Goal: Information Seeking & Learning: Stay updated

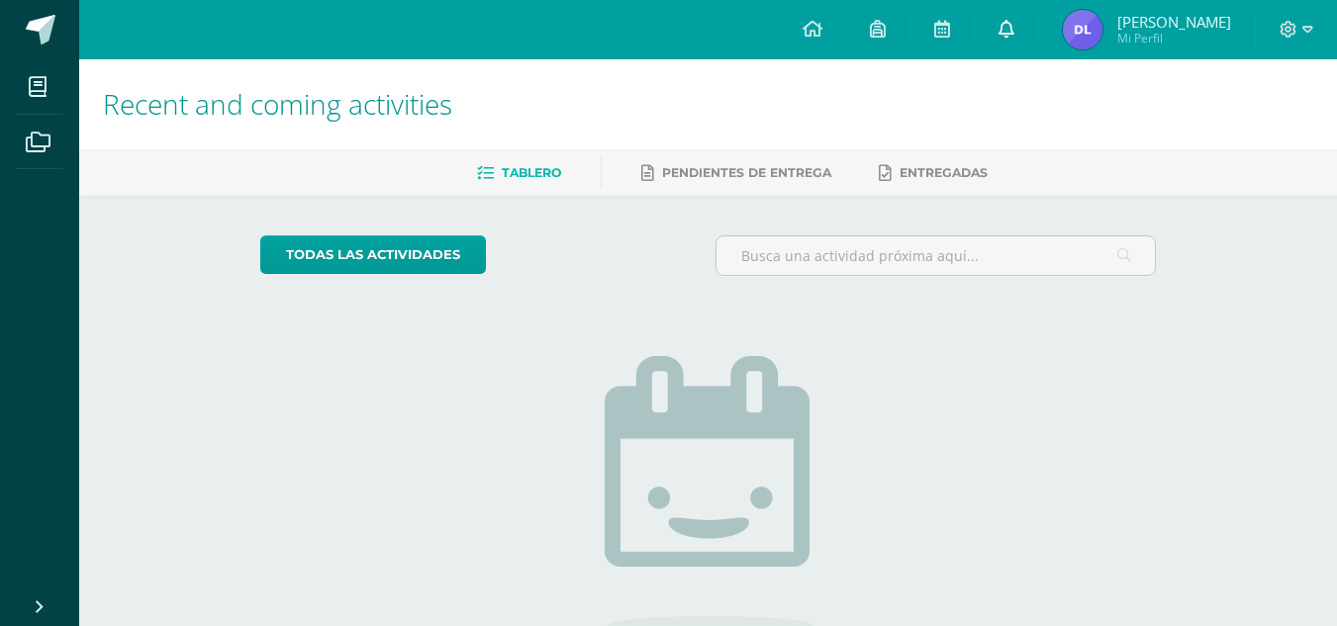
click at [1028, 24] on link at bounding box center [1006, 29] width 63 height 59
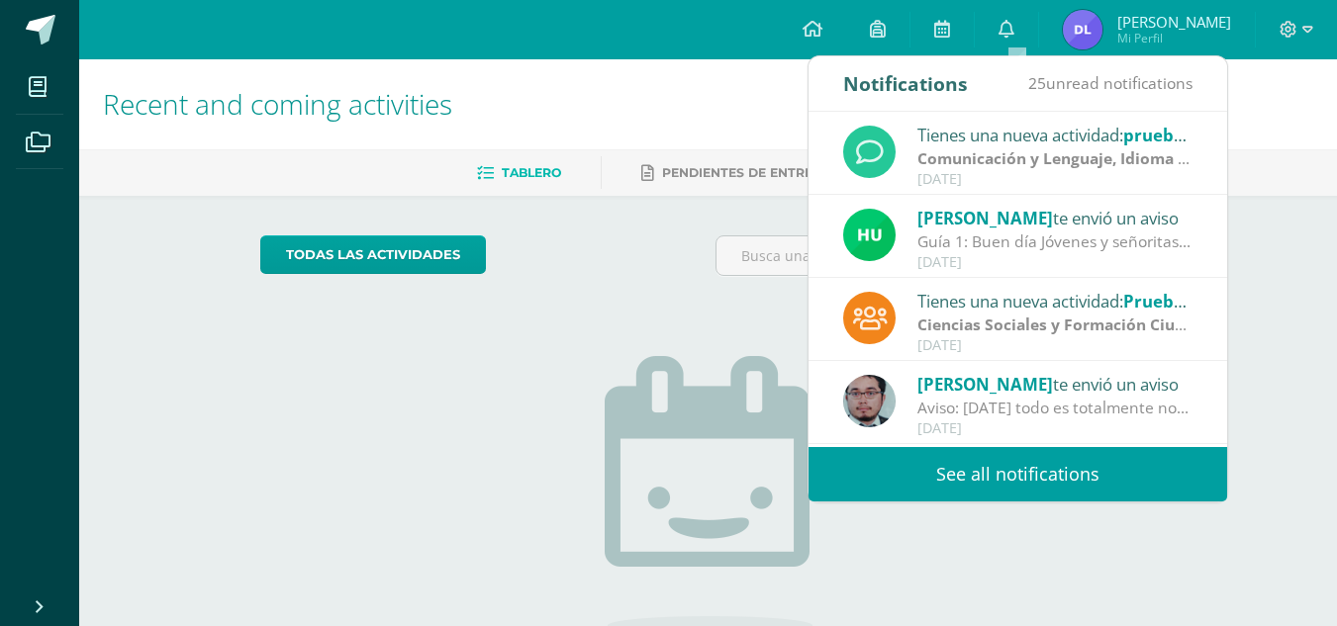
click at [1032, 176] on div "[DATE]" at bounding box center [1054, 179] width 275 height 17
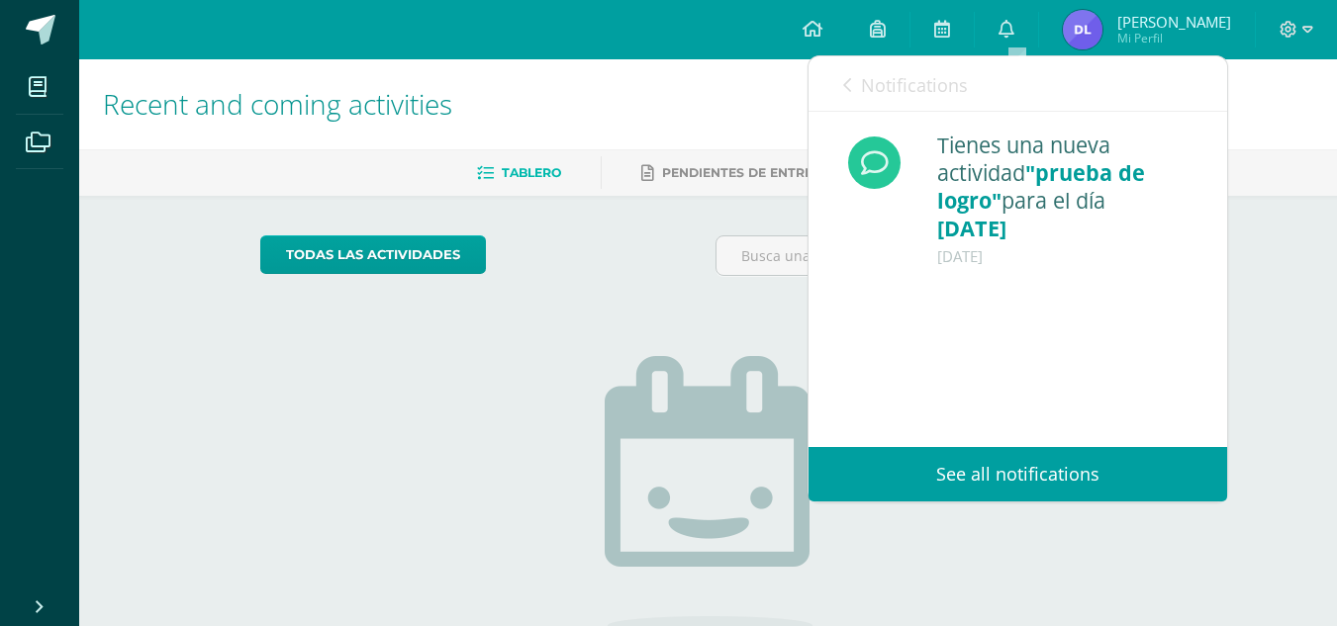
click at [868, 97] on link "Notifications" at bounding box center [905, 84] width 125 height 56
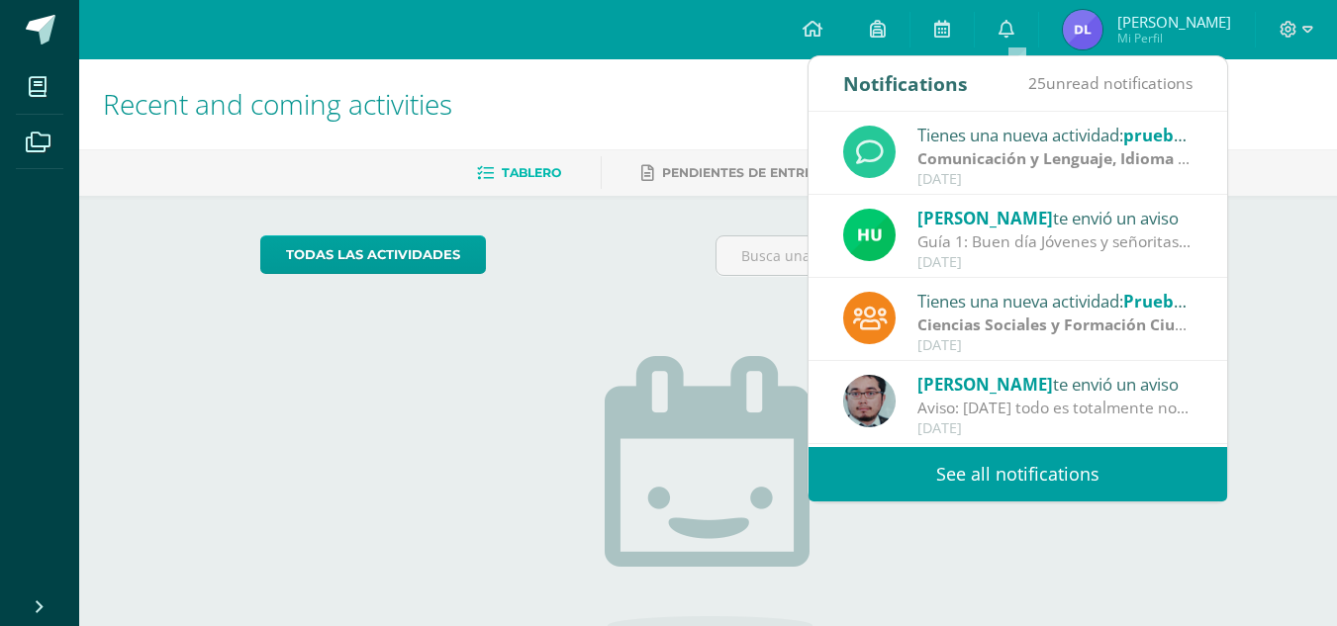
click at [1024, 492] on link "See all notifications" at bounding box center [1017, 474] width 419 height 54
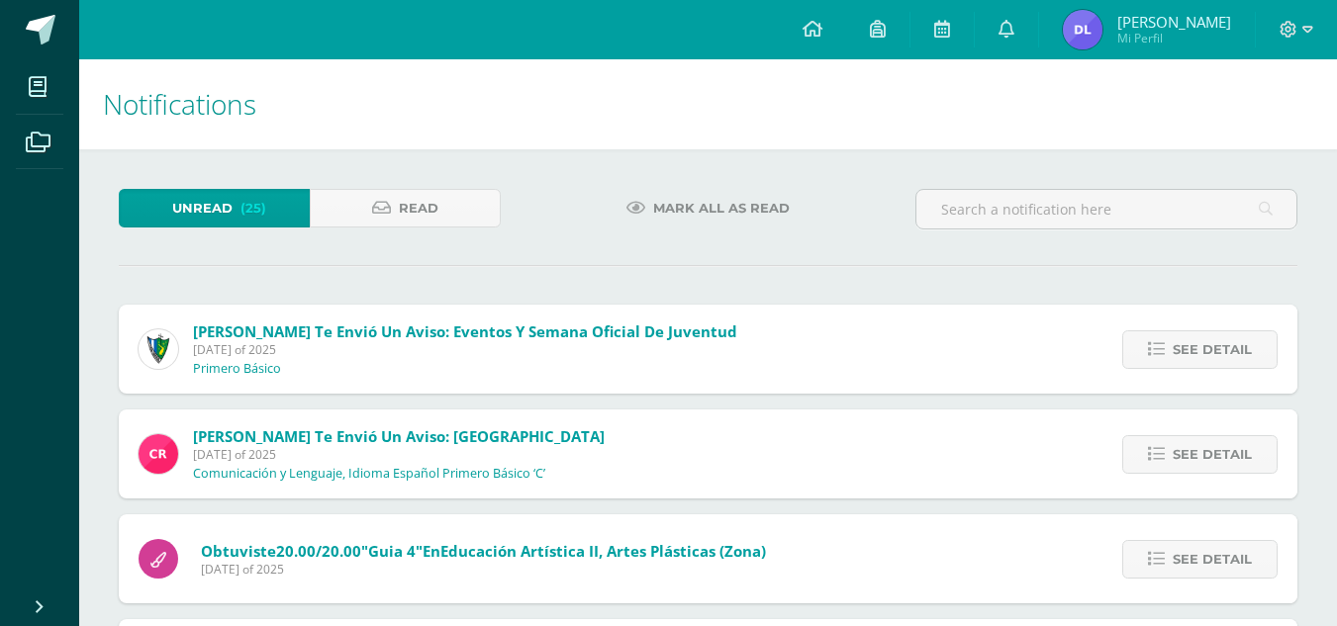
click at [1157, 477] on div "See detail" at bounding box center [1194, 454] width 205 height 89
click at [673, 214] on span "Mark all as read" at bounding box center [721, 208] width 137 height 37
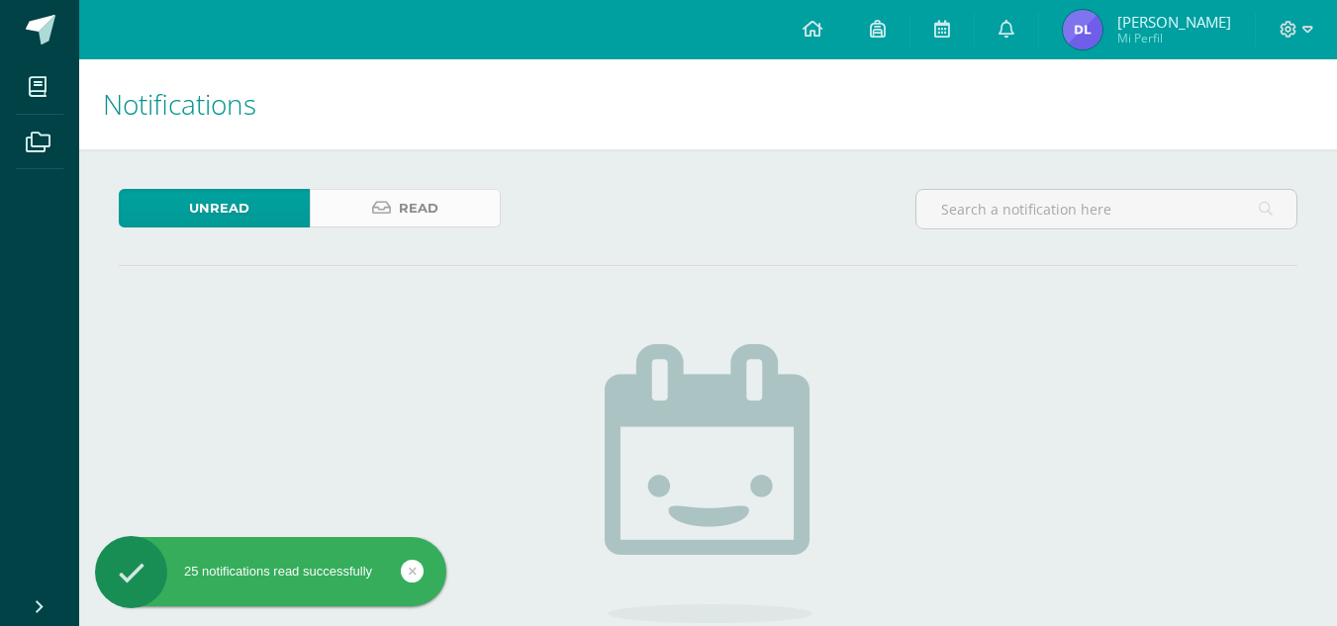
click at [458, 219] on link "Read" at bounding box center [405, 208] width 191 height 39
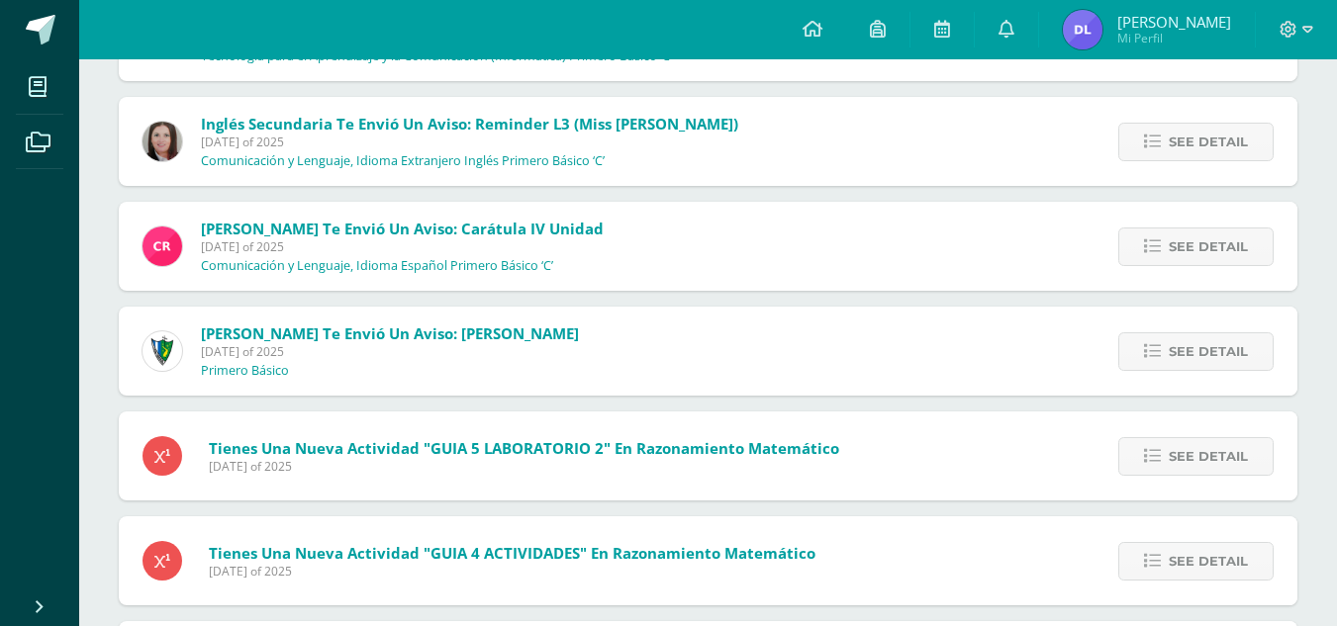
scroll to position [1349, 0]
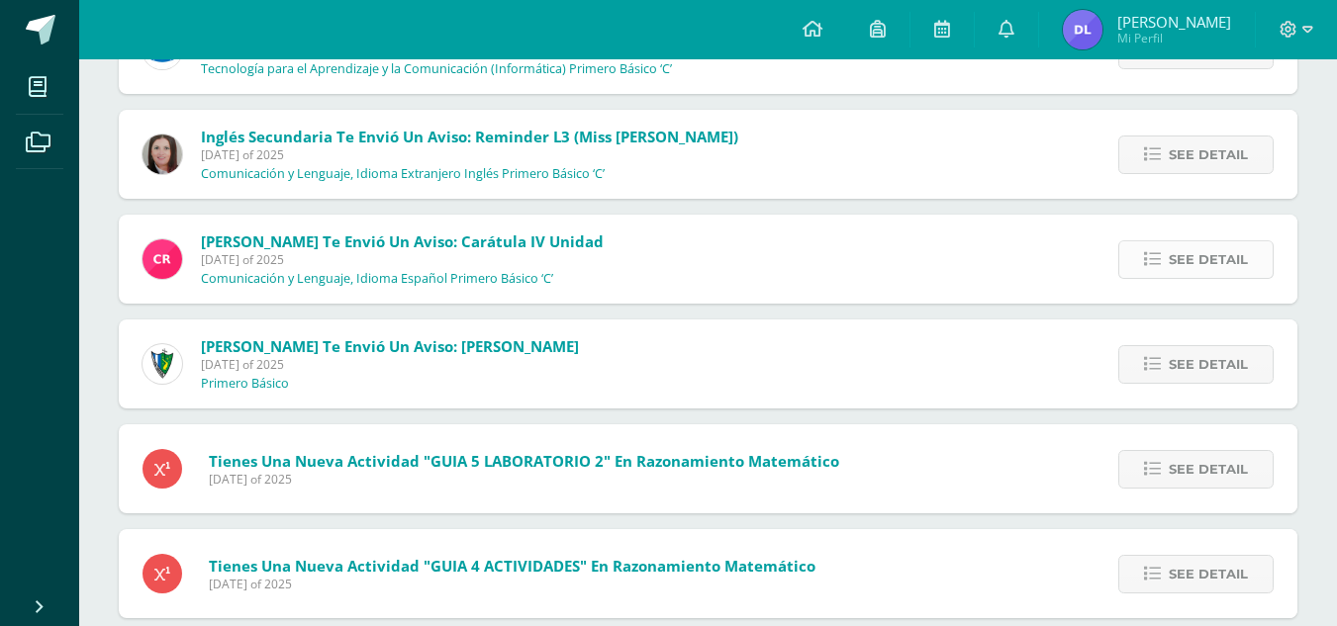
click at [1164, 247] on link "See detail" at bounding box center [1195, 259] width 155 height 39
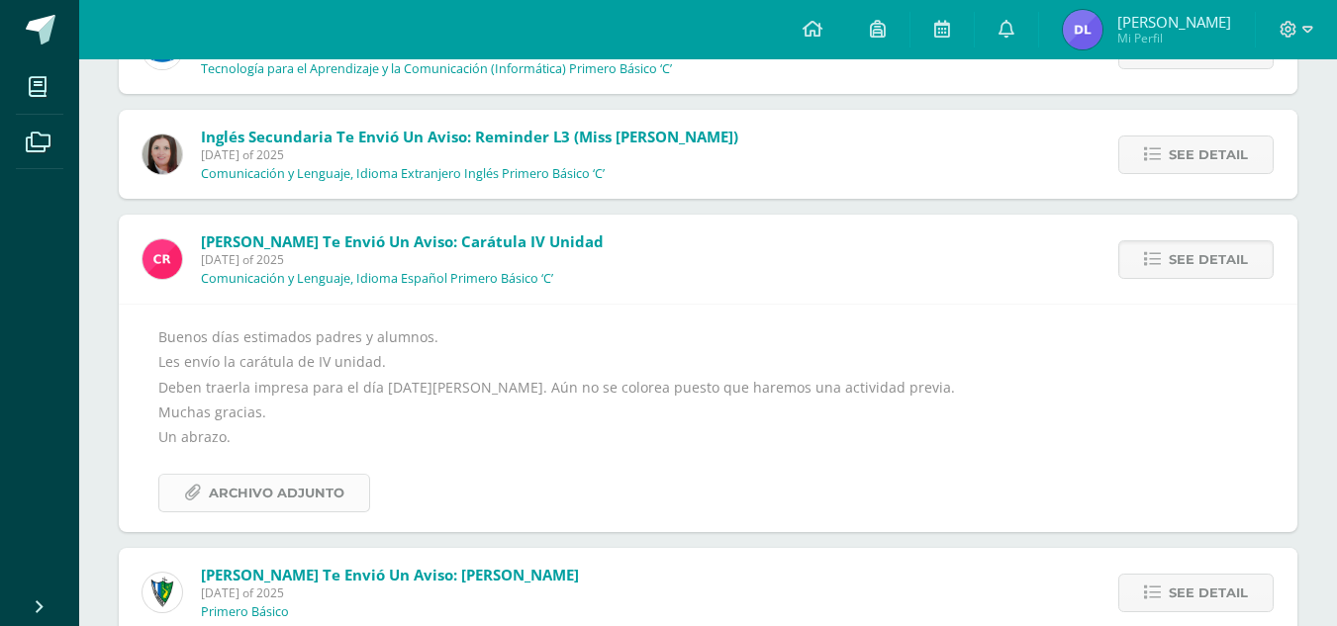
click at [314, 488] on span "Archivo Adjunto" at bounding box center [277, 493] width 136 height 37
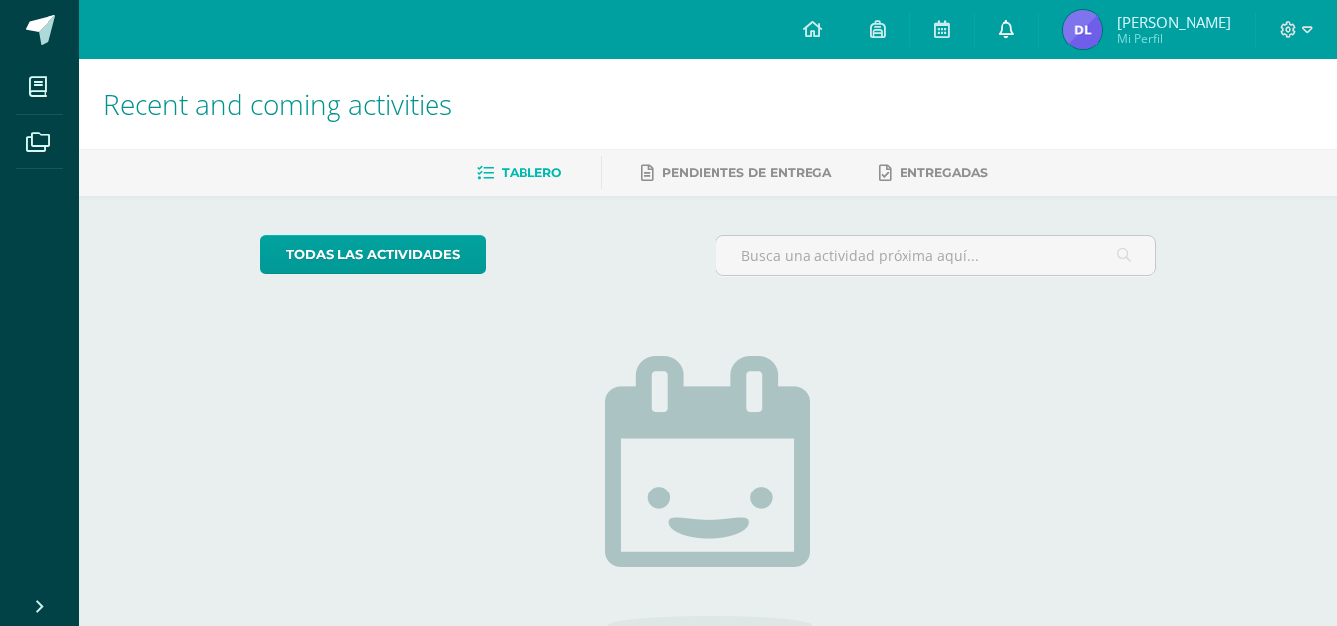
click at [1038, 29] on link at bounding box center [1006, 29] width 63 height 59
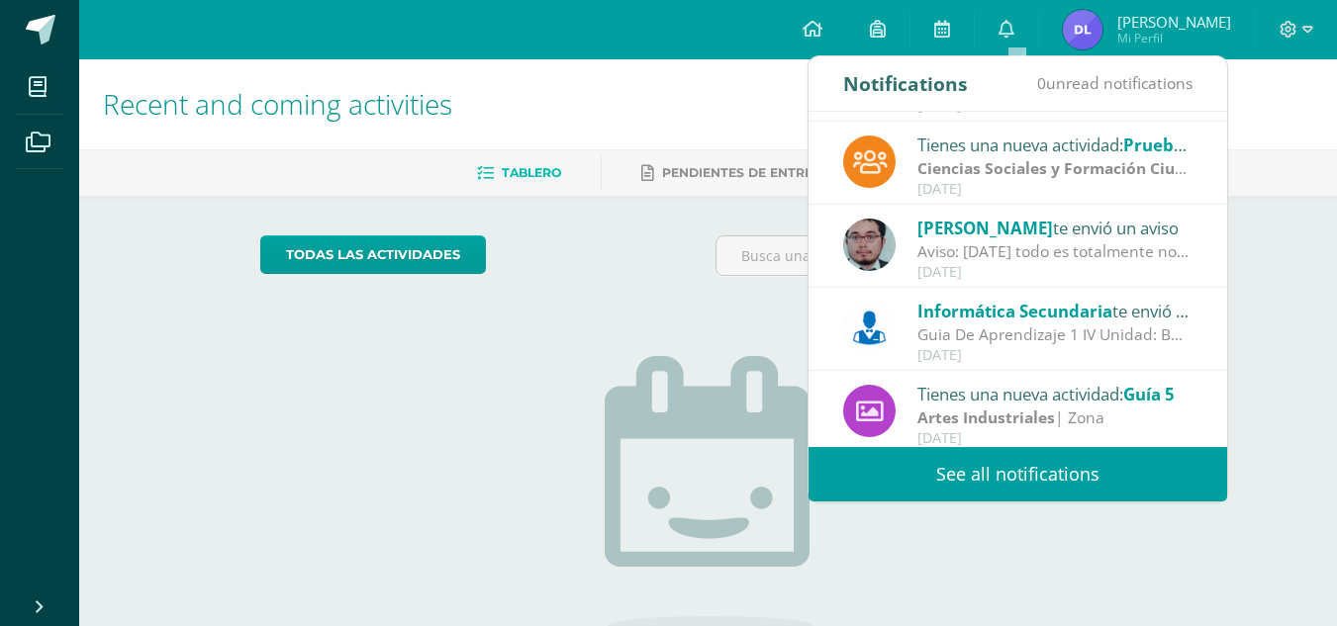
scroll to position [189, 0]
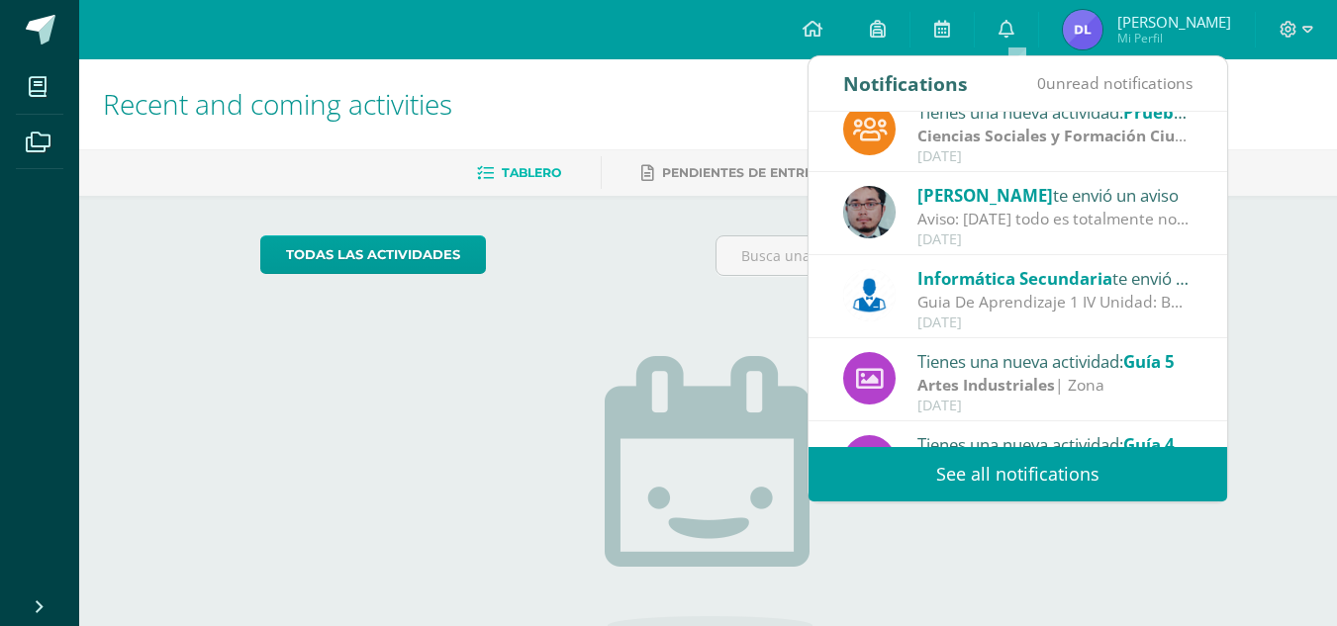
click at [1105, 320] on div "[DATE]" at bounding box center [1054, 323] width 275 height 17
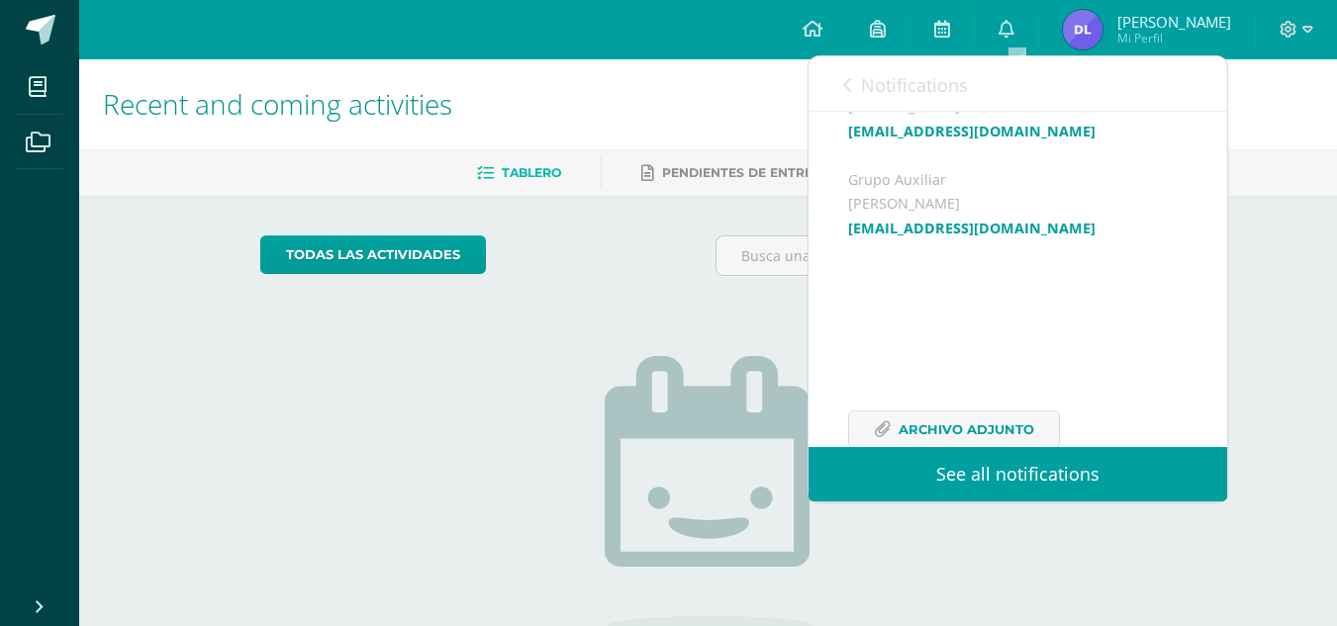
scroll to position [749, 0]
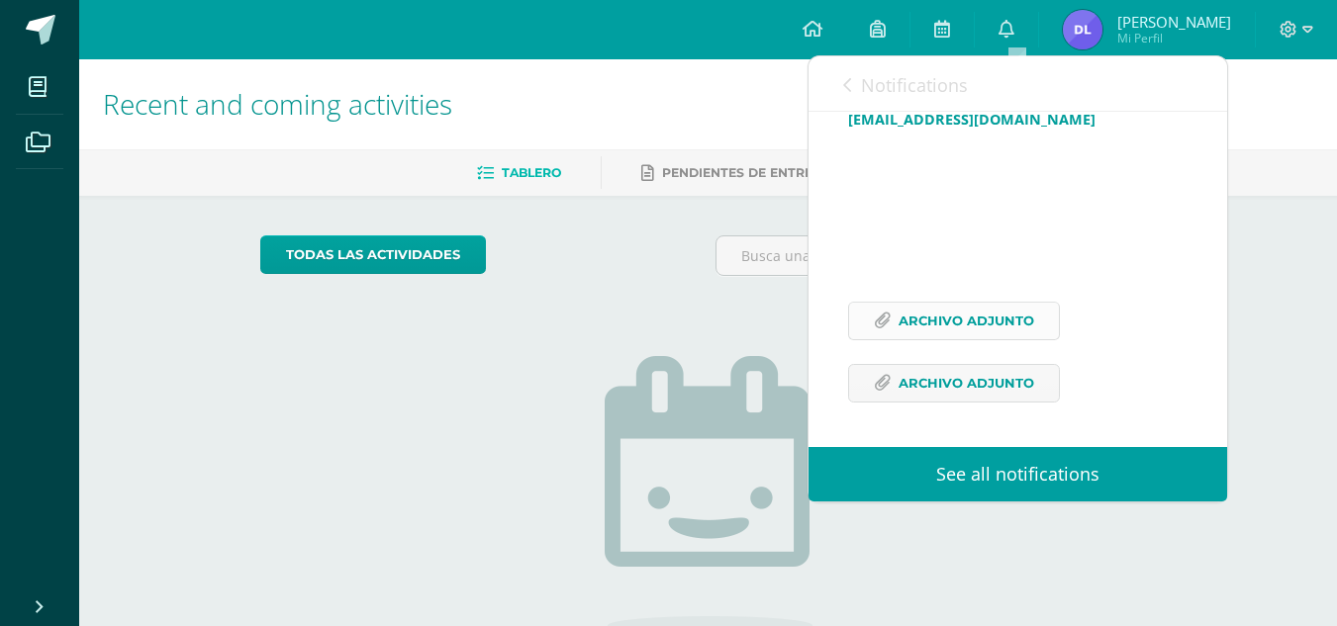
click at [924, 314] on span "Archivo Adjunto" at bounding box center [966, 321] width 136 height 37
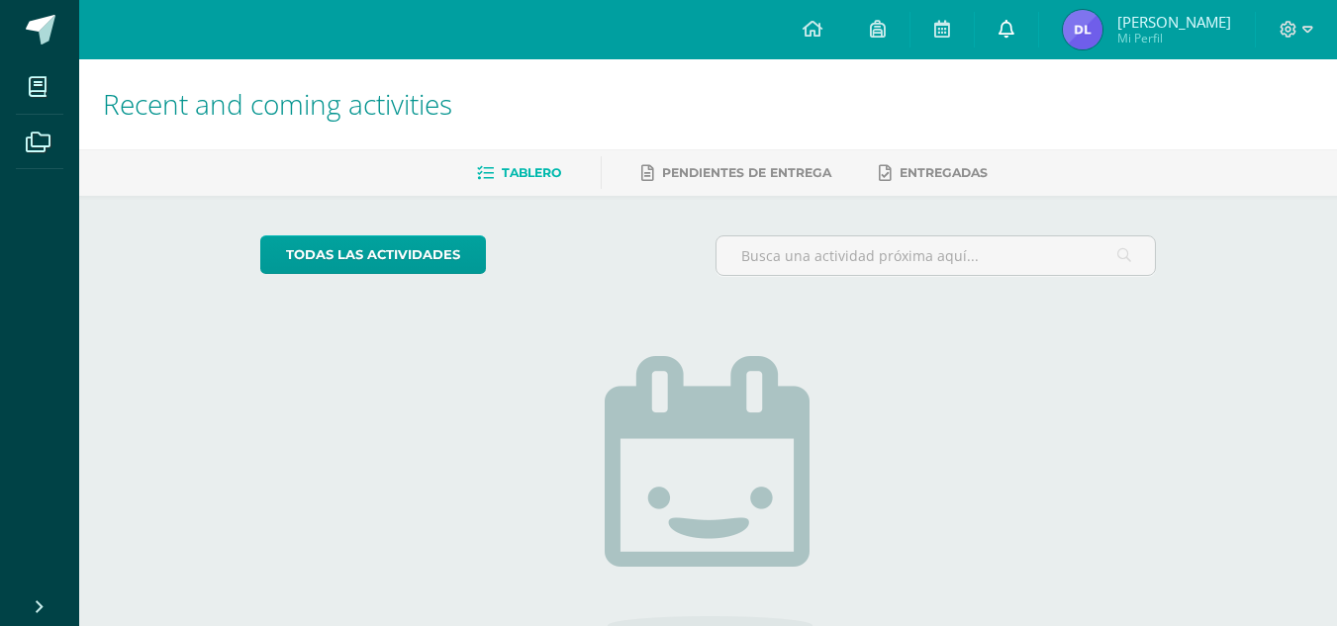
click at [1033, 39] on link at bounding box center [1006, 29] width 63 height 59
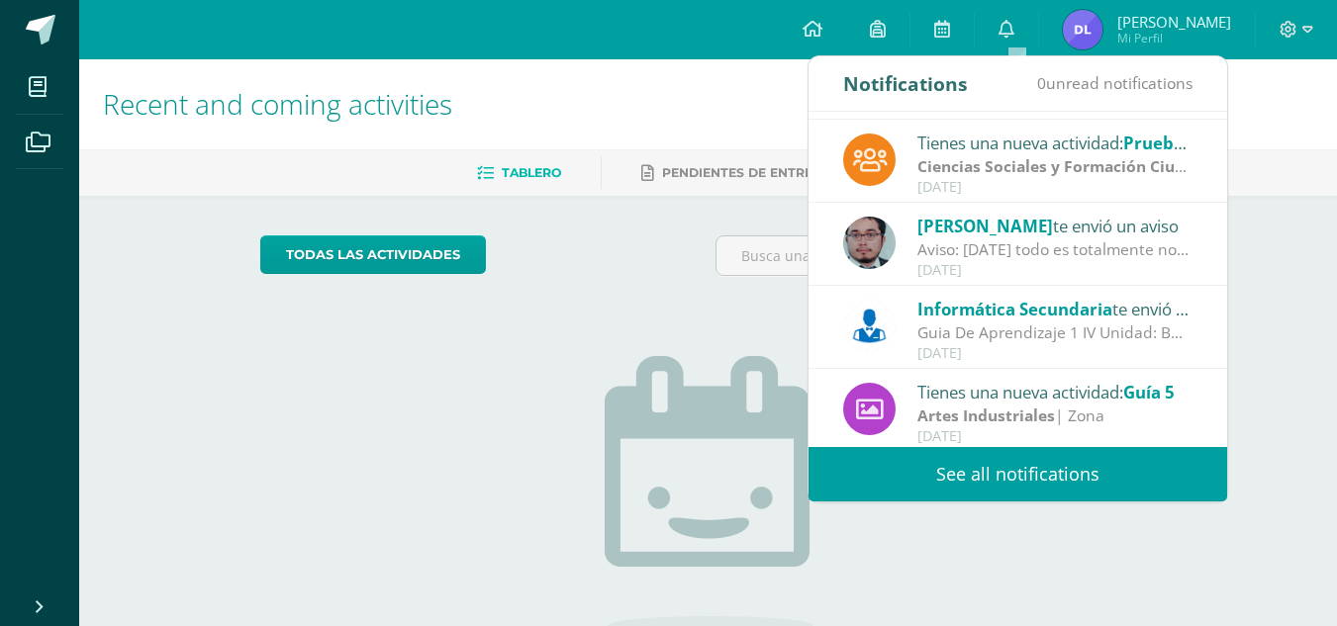
scroll to position [160, 0]
click at [1071, 317] on span "Informática Secundaria" at bounding box center [1014, 307] width 195 height 23
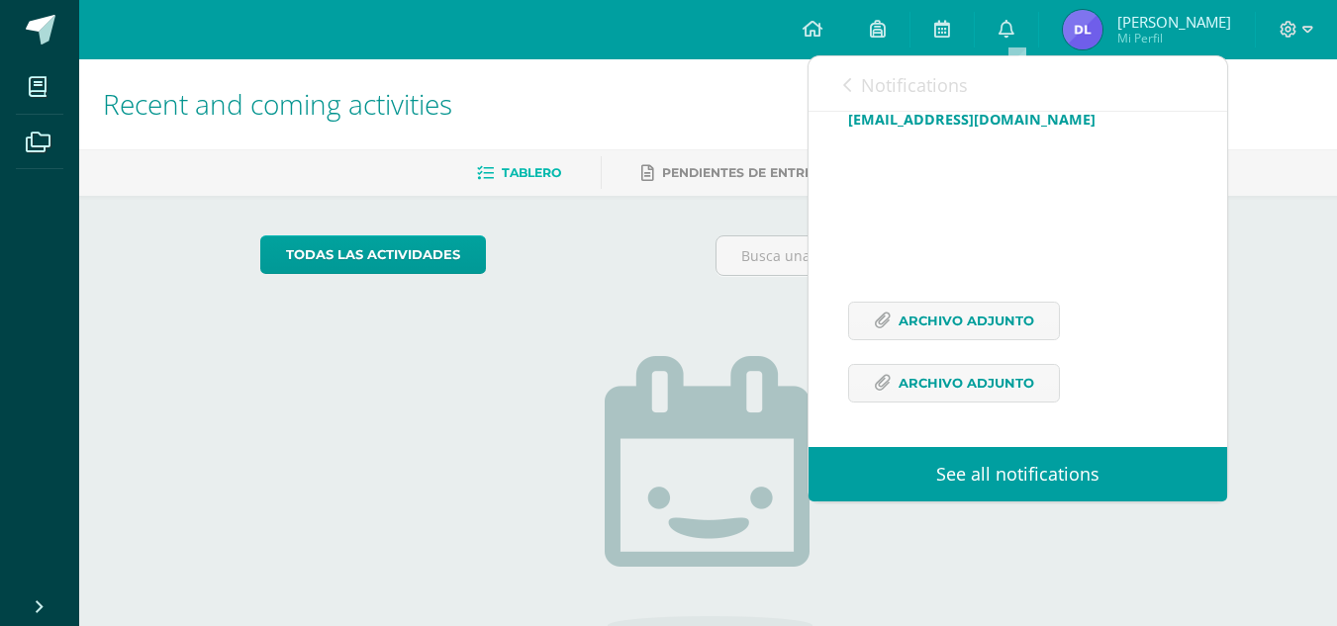
scroll to position [749, 0]
click at [1014, 335] on span "Archivo Adjunto" at bounding box center [966, 321] width 136 height 37
